Goal: Book appointment/travel/reservation

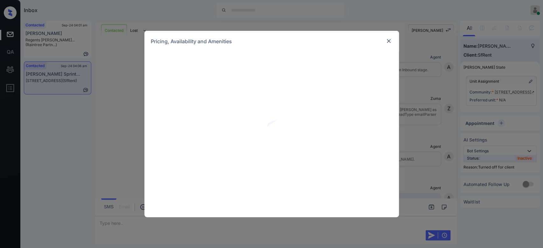
scroll to position [1731, 0]
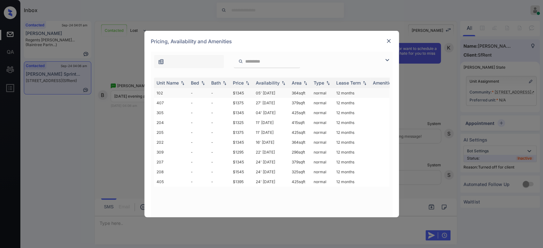
click at [239, 93] on td "$1345" at bounding box center [241, 93] width 23 height 10
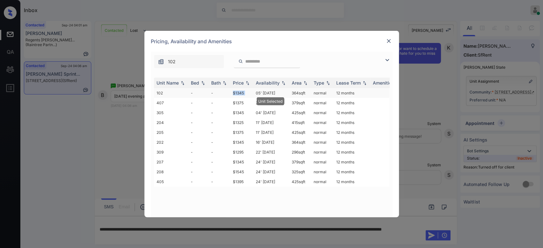
click at [239, 93] on td "$1345" at bounding box center [241, 93] width 23 height 10
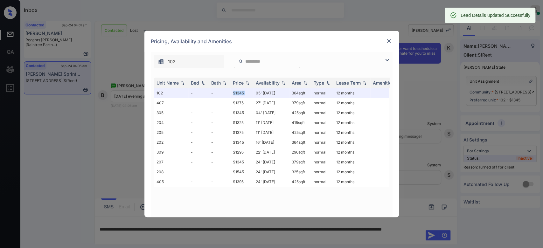
click at [389, 42] on img at bounding box center [389, 41] width 6 height 6
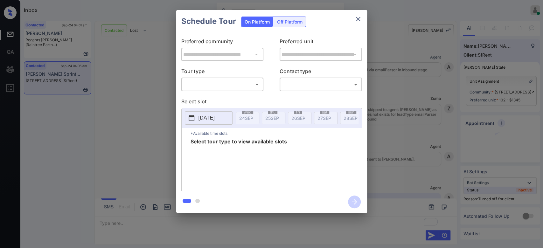
scroll to position [1773, 0]
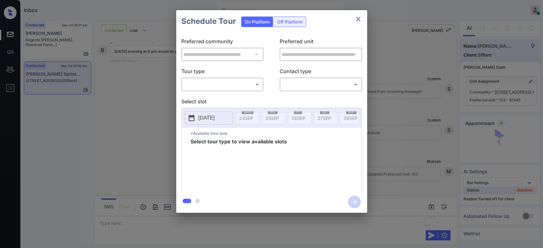
click at [293, 25] on div "Off Platform" at bounding box center [290, 22] width 32 height 10
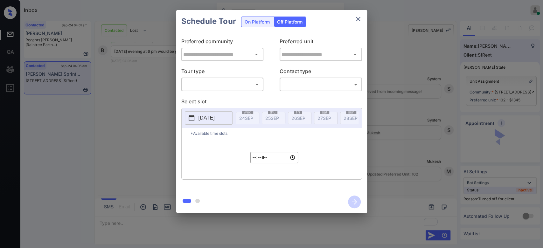
type input "**********"
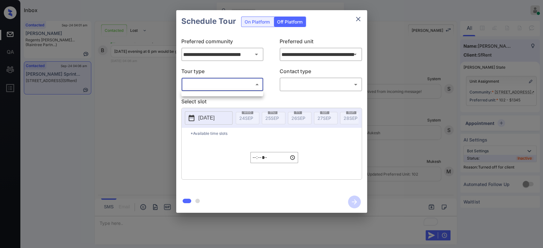
drag, startPoint x: 242, startPoint y: 87, endPoint x: 212, endPoint y: 95, distance: 31.1
click at [212, 95] on body "Inbox Mukesh Online Set yourself offline Set yourself on break Profile Switch t…" at bounding box center [271, 124] width 543 height 248
click at [212, 95] on div at bounding box center [222, 93] width 82 height 5
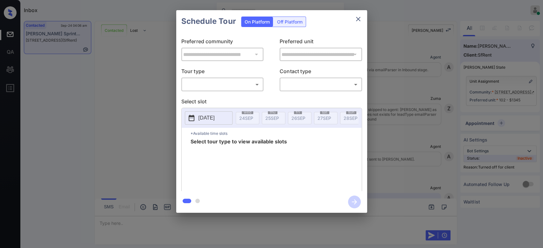
scroll to position [1810, 0]
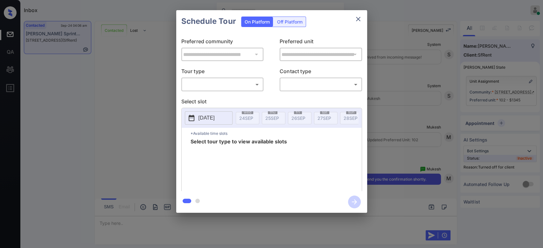
click at [295, 19] on div "Off Platform" at bounding box center [290, 22] width 32 height 10
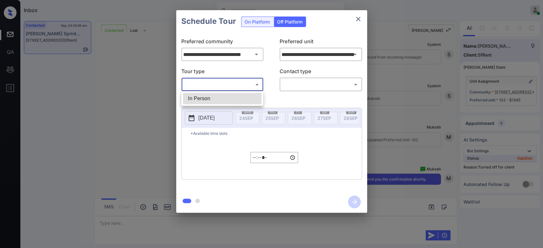
drag, startPoint x: 246, startPoint y: 82, endPoint x: 230, endPoint y: 95, distance: 21.0
click at [230, 95] on body "Inbox Mukesh Online Set yourself offline Set yourself on break Profile Switch t…" at bounding box center [271, 124] width 543 height 248
click at [230, 95] on li "In Person" at bounding box center [222, 98] width 79 height 11
type input "********"
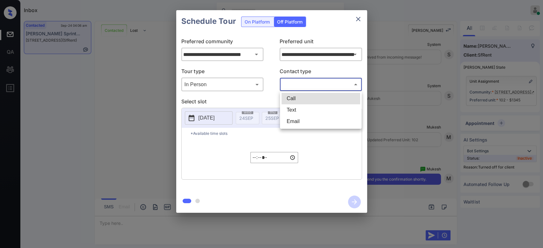
drag, startPoint x: 298, startPoint y: 85, endPoint x: 296, endPoint y: 108, distance: 23.0
click at [296, 108] on body "Inbox Mukesh Online Set yourself offline Set yourself on break Profile Switch t…" at bounding box center [271, 124] width 543 height 248
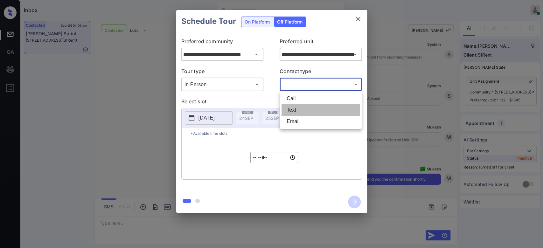
click at [296, 108] on li "Text" at bounding box center [321, 109] width 79 height 11
type input "****"
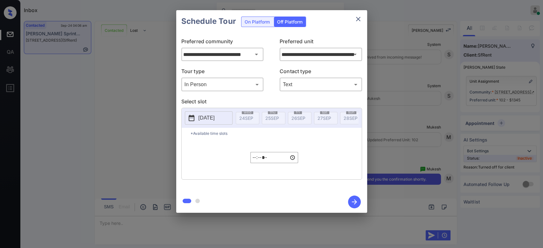
click at [211, 118] on p "2025-09-24" at bounding box center [207, 118] width 16 height 8
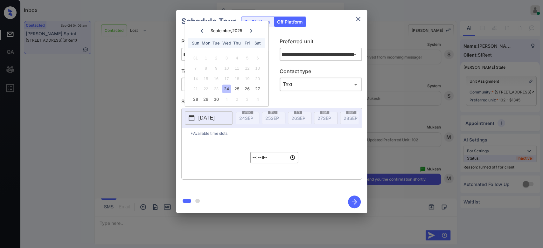
click at [232, 88] on div "21 22 23 24 25 26 27" at bounding box center [226, 89] width 79 height 10
click at [235, 89] on div "25" at bounding box center [237, 89] width 9 height 9
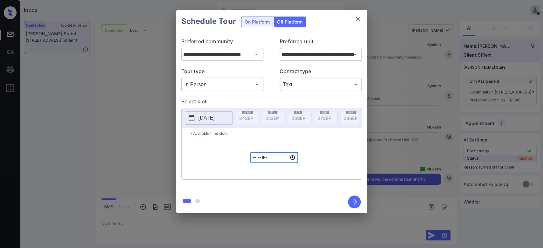
click at [255, 160] on input "*****" at bounding box center [274, 157] width 48 height 11
type input "*****"
click at [351, 204] on icon "button" at bounding box center [354, 202] width 13 height 13
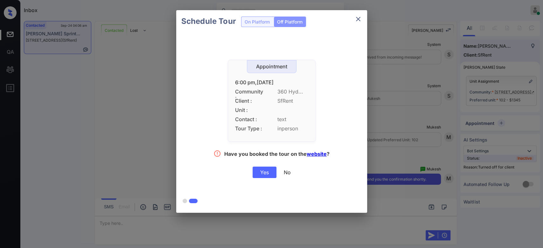
click at [272, 171] on div "Yes" at bounding box center [265, 172] width 24 height 11
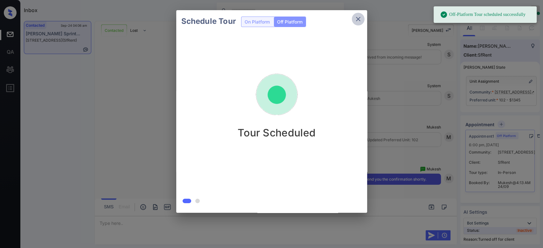
click at [357, 20] on icon "close" at bounding box center [358, 19] width 4 height 4
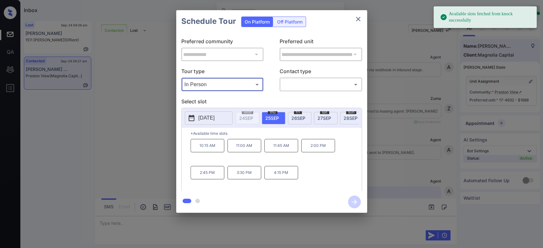
scroll to position [518, 0]
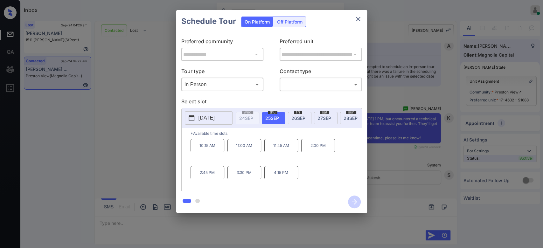
click at [215, 117] on p "[DATE]" at bounding box center [207, 118] width 16 height 8
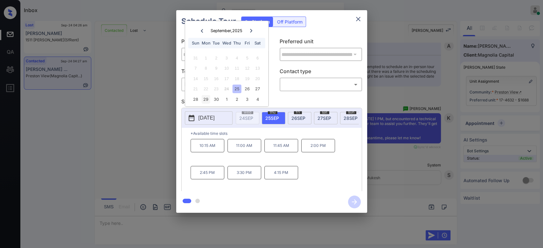
click at [203, 98] on div "29" at bounding box center [206, 99] width 9 height 9
click at [359, 18] on icon "close" at bounding box center [358, 19] width 4 height 4
